Goal: Manage account settings

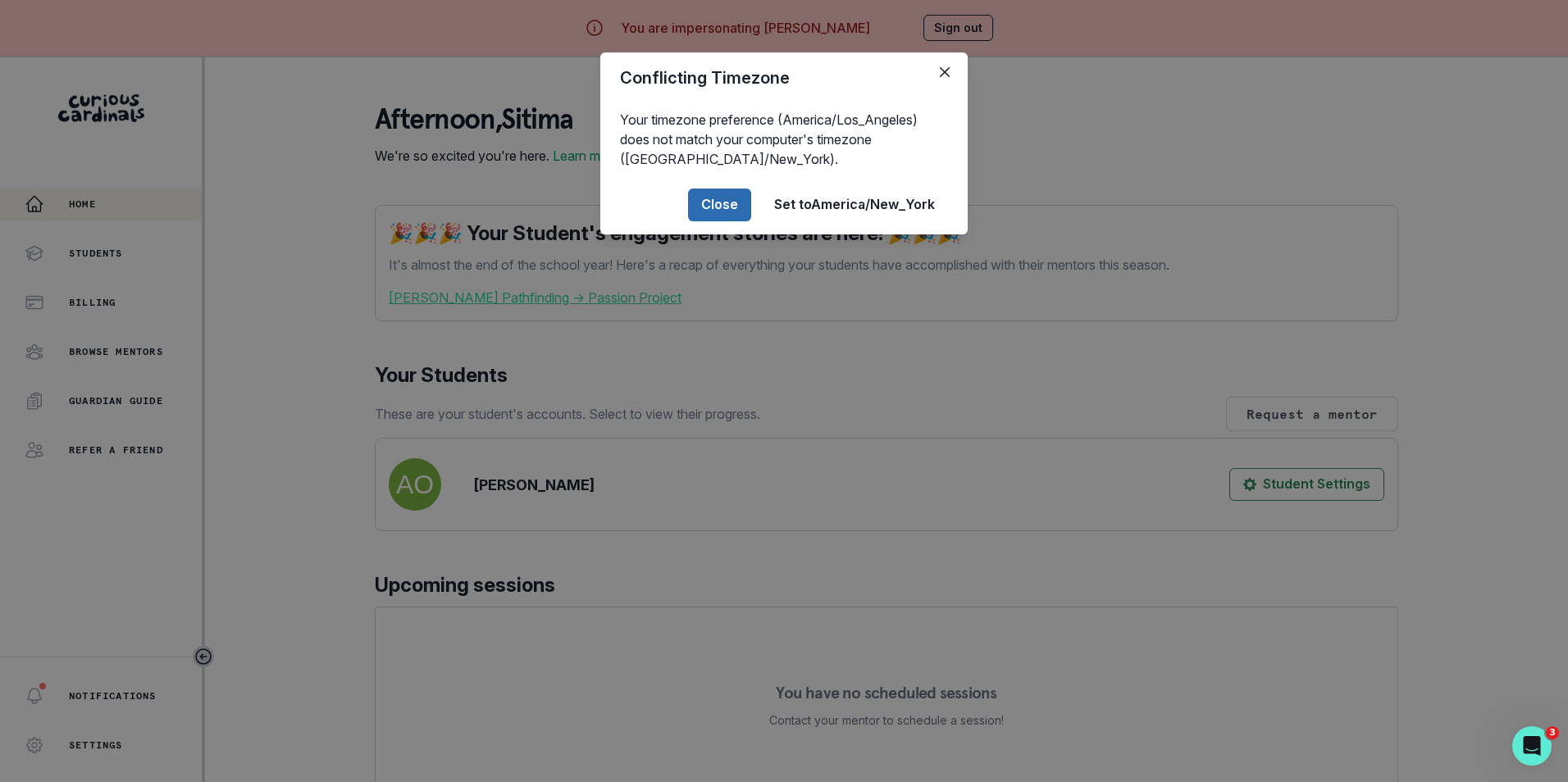
click at [717, 202] on button "Close" at bounding box center [719, 204] width 63 height 32
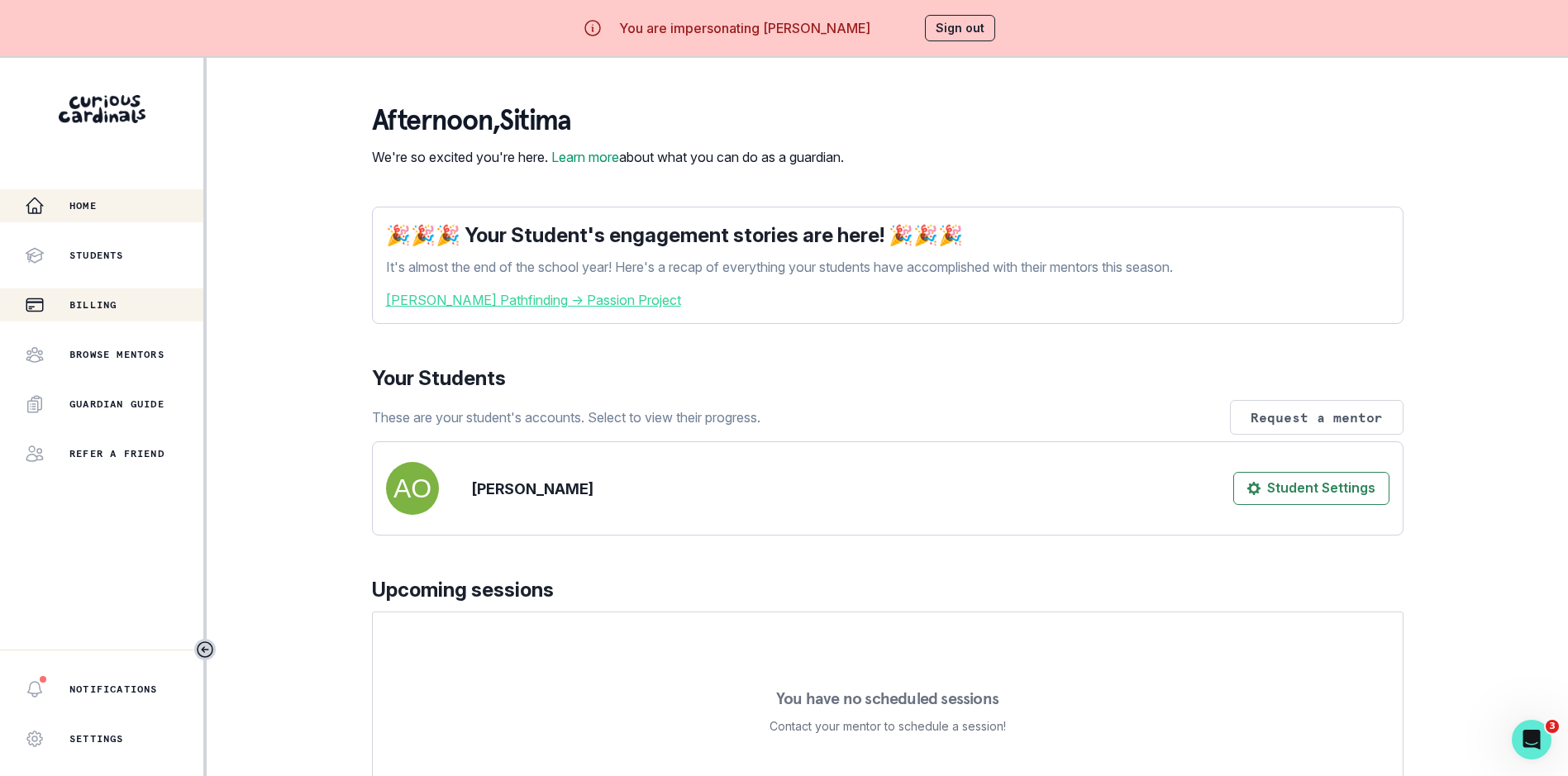
click at [154, 305] on div "Billing" at bounding box center [113, 305] width 179 height 20
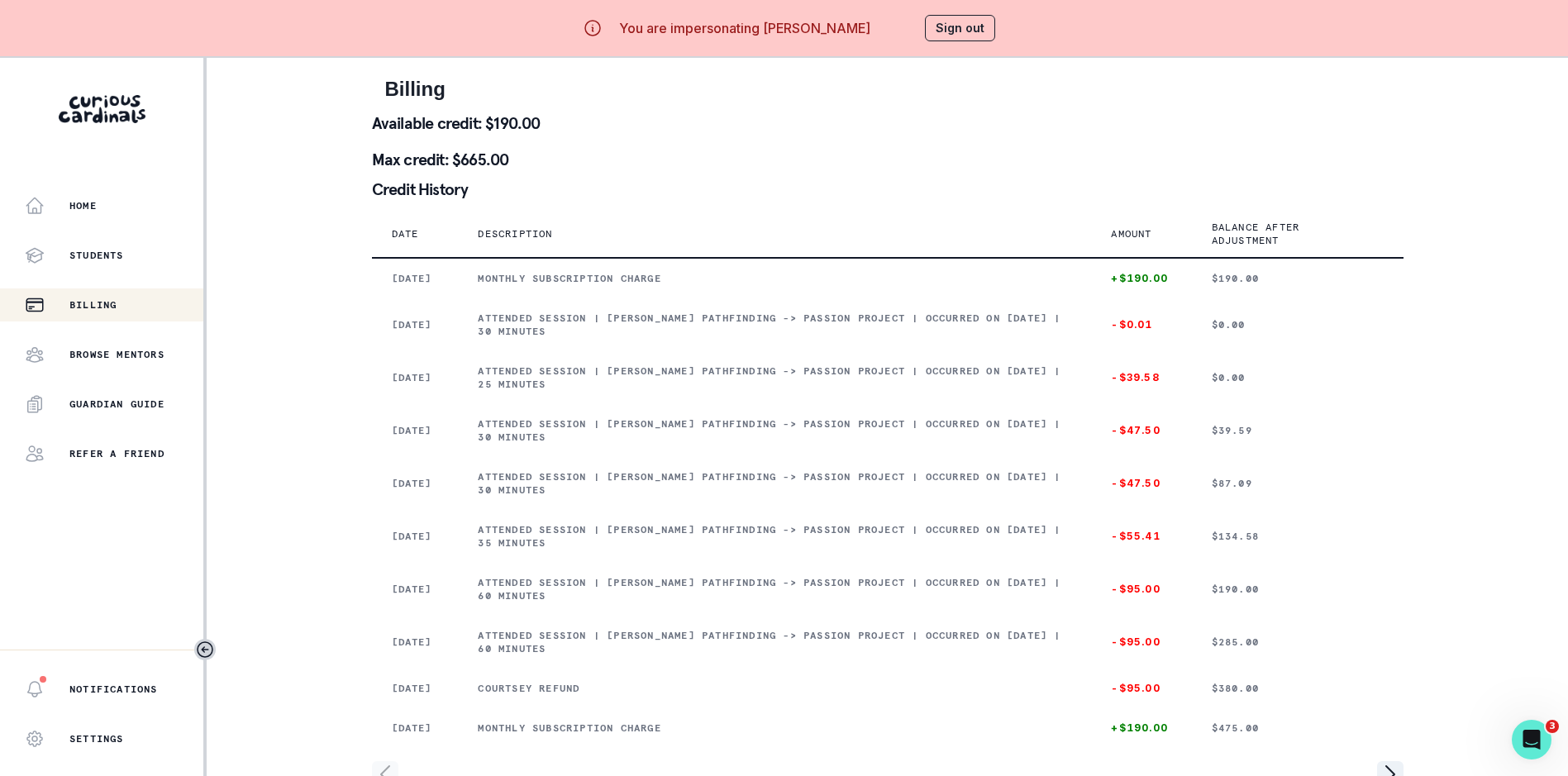
click at [976, 31] on button "Sign out" at bounding box center [959, 27] width 70 height 26
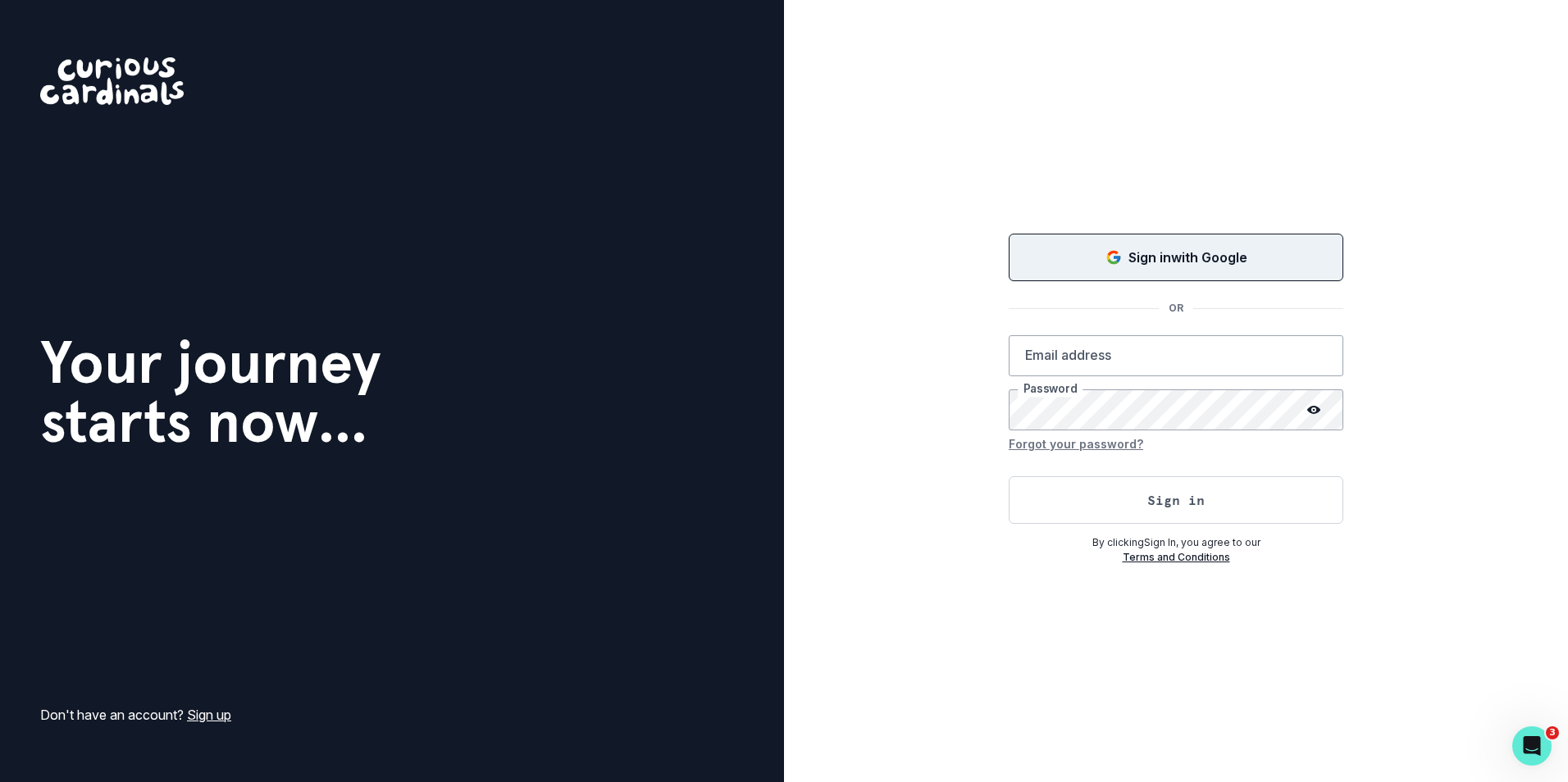
click at [1101, 250] on div "Sign in with Google" at bounding box center [1176, 257] width 293 height 20
